Goal: Navigation & Orientation: Find specific page/section

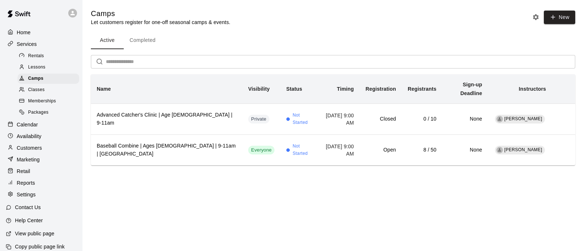
click at [36, 189] on div "Reports" at bounding box center [41, 183] width 70 height 11
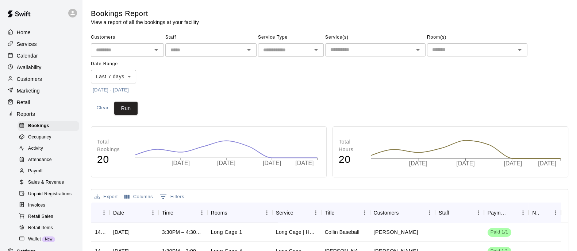
click at [22, 114] on div "Reports" at bounding box center [41, 114] width 70 height 11
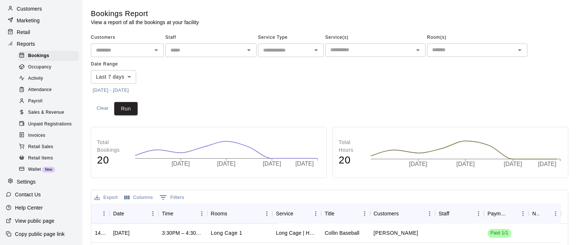
click at [40, 186] on div "Settings" at bounding box center [41, 181] width 70 height 11
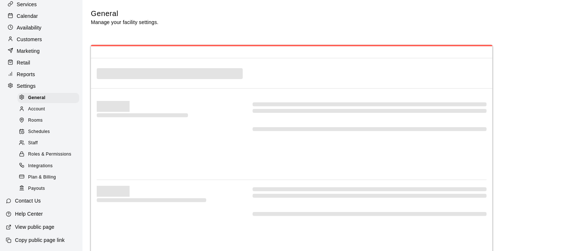
scroll to position [58, 0]
select select "**"
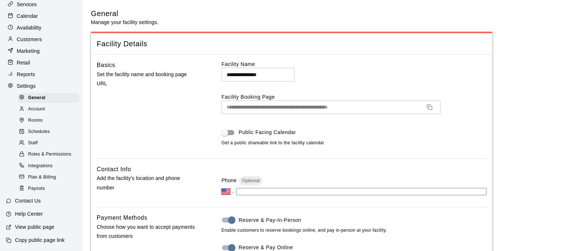
scroll to position [91, 0]
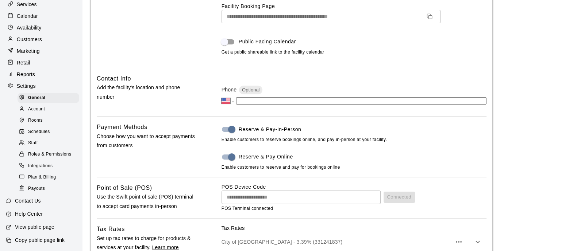
click at [37, 140] on span "Staff" at bounding box center [32, 143] width 9 height 7
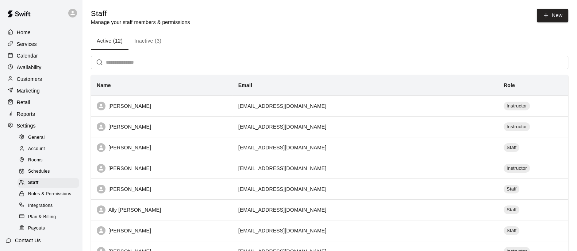
click at [31, 55] on p "Calendar" at bounding box center [27, 55] width 21 height 7
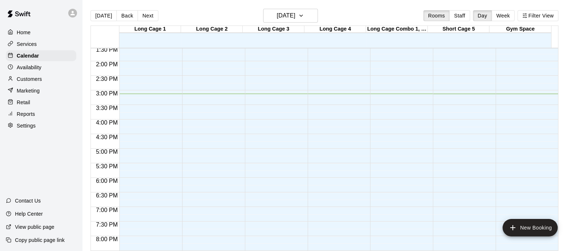
scroll to position [442, 0]
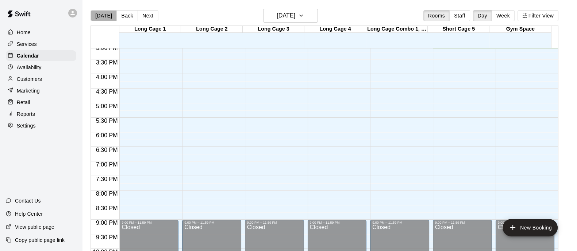
click at [106, 16] on button "[DATE]" at bounding box center [104, 15] width 26 height 11
click at [95, 14] on button "[DATE]" at bounding box center [104, 15] width 26 height 11
